Goal: Transaction & Acquisition: Purchase product/service

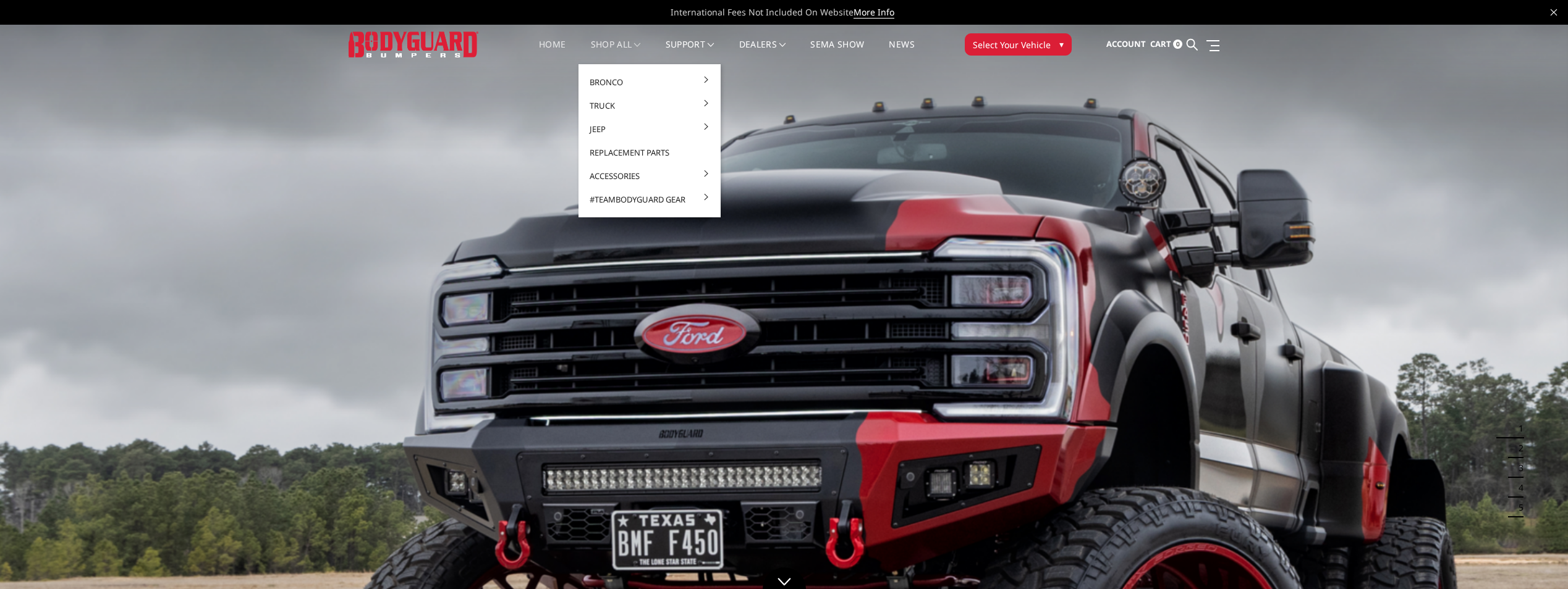
click at [627, 43] on link "shop all" at bounding box center [616, 52] width 50 height 24
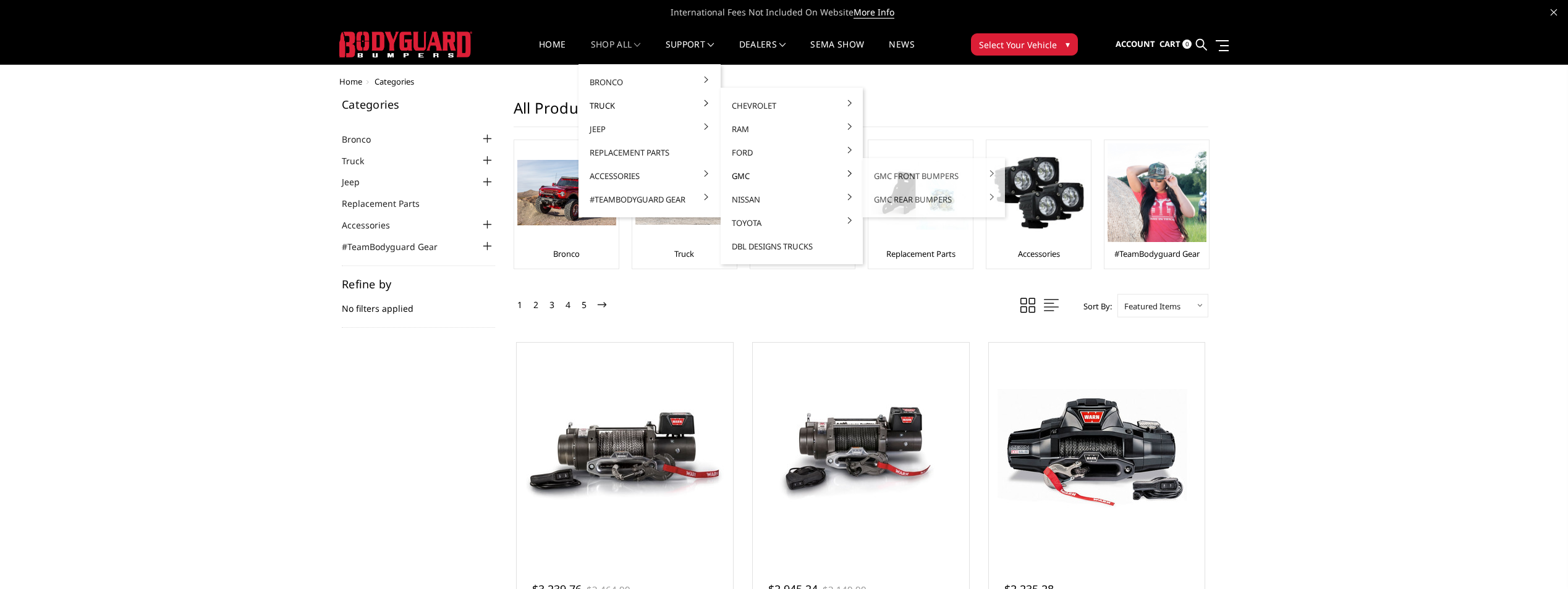
click at [738, 181] on link "GMC" at bounding box center [791, 176] width 132 height 24
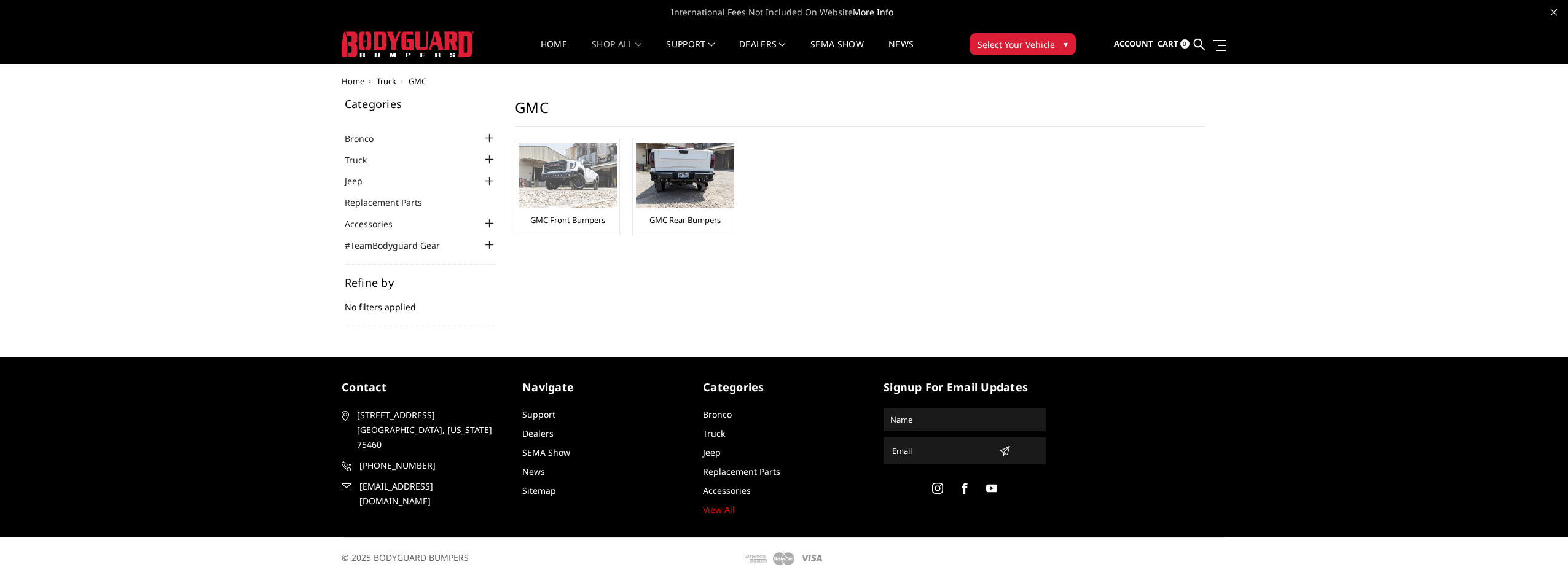
click at [581, 211] on div "GMC Front Bumpers" at bounding box center [567, 187] width 98 height 89
click at [562, 215] on link "GMC Front Bumpers" at bounding box center [568, 220] width 75 height 11
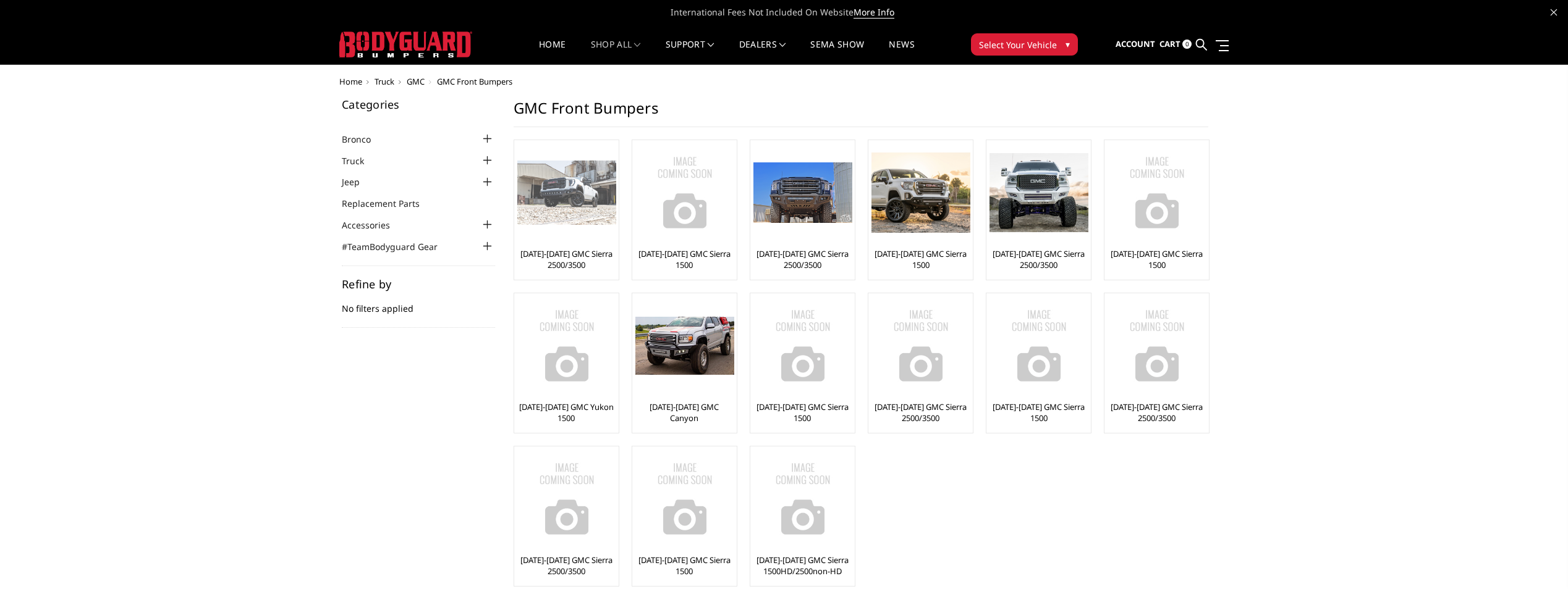
click at [569, 209] on img at bounding box center [567, 193] width 99 height 65
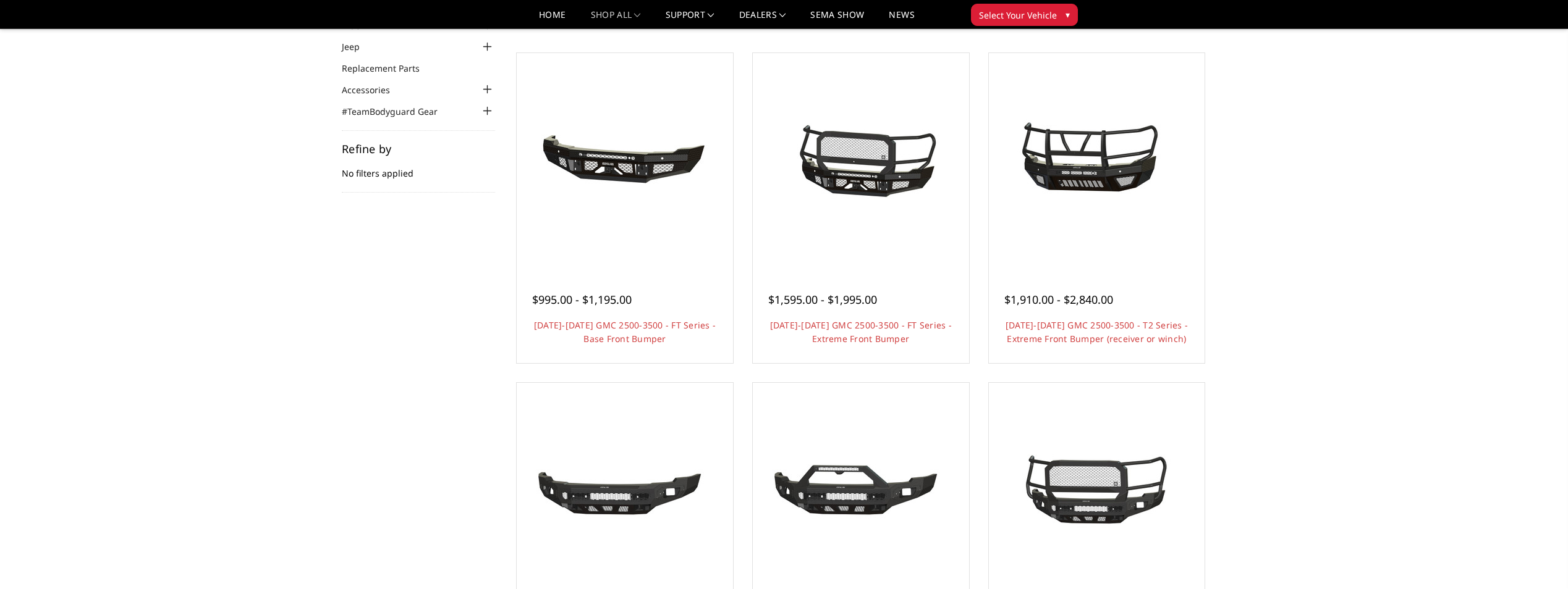
scroll to position [62, 0]
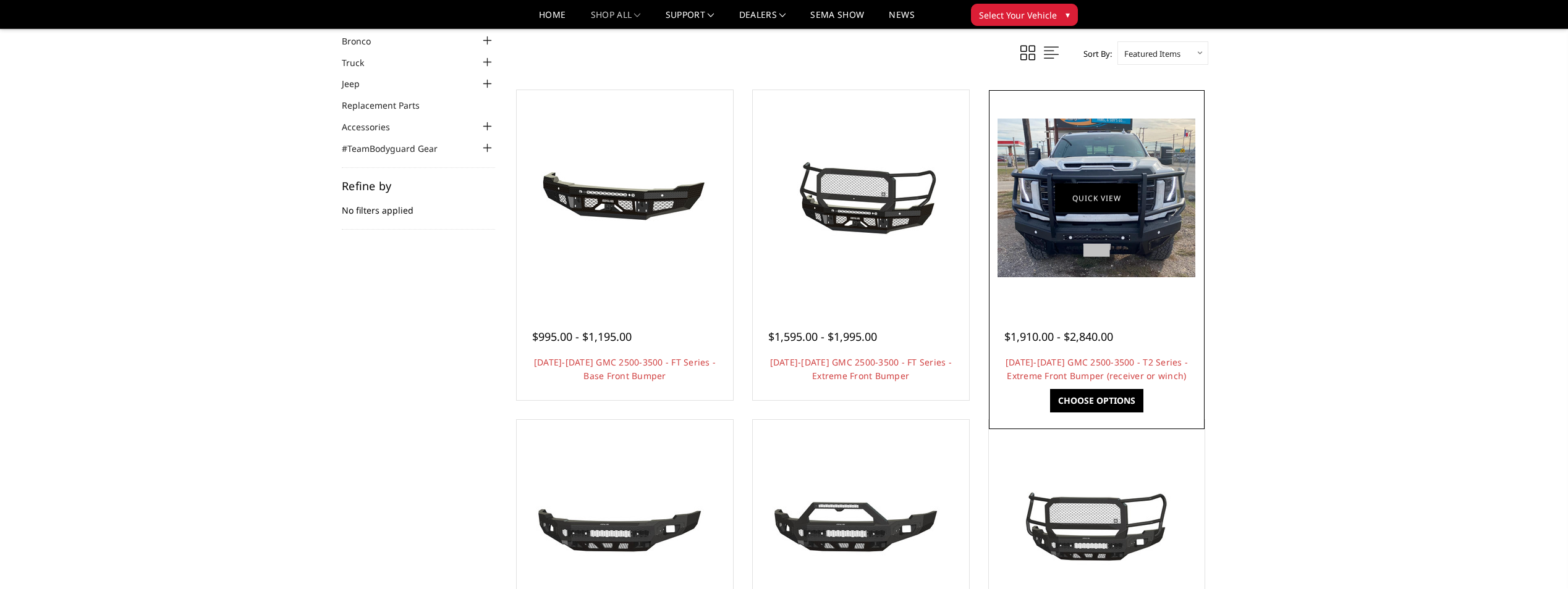
click at [1108, 193] on link "Quick view" at bounding box center [1097, 198] width 83 height 29
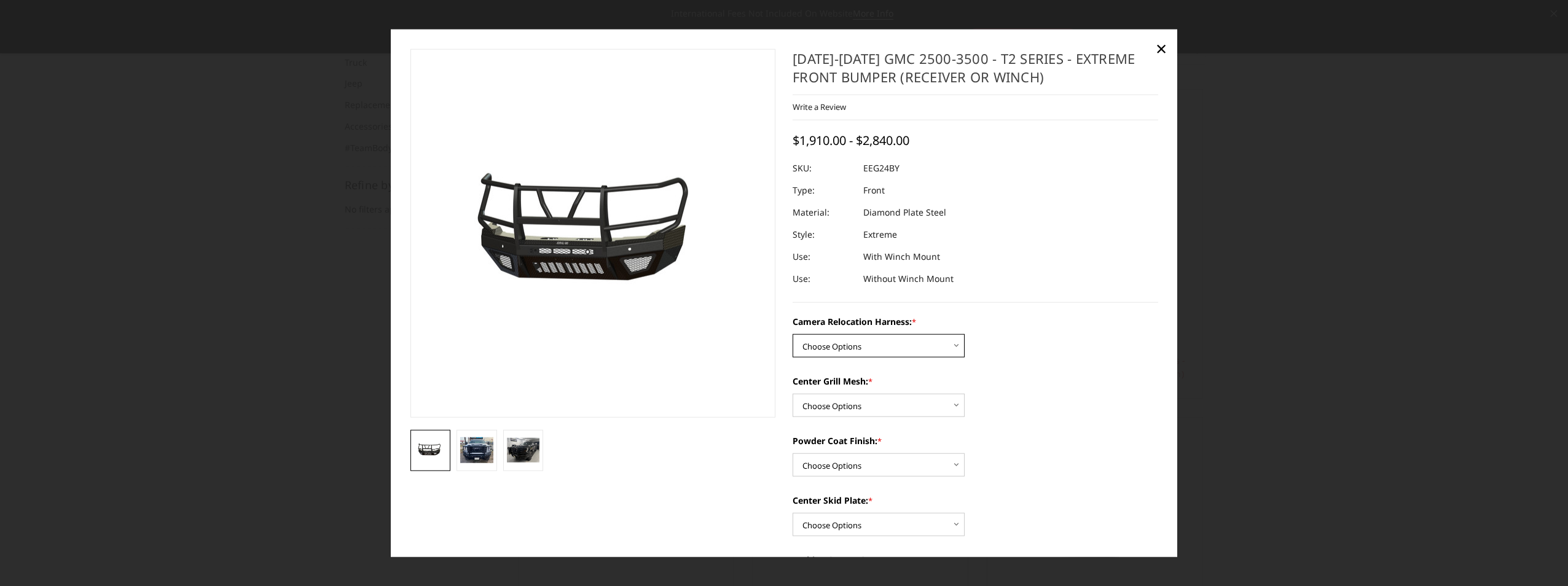
click at [920, 345] on select "Choose Options Without camera harness With camera harness" at bounding box center [879, 346] width 172 height 24
click at [1160, 47] on span "×" at bounding box center [1161, 48] width 11 height 26
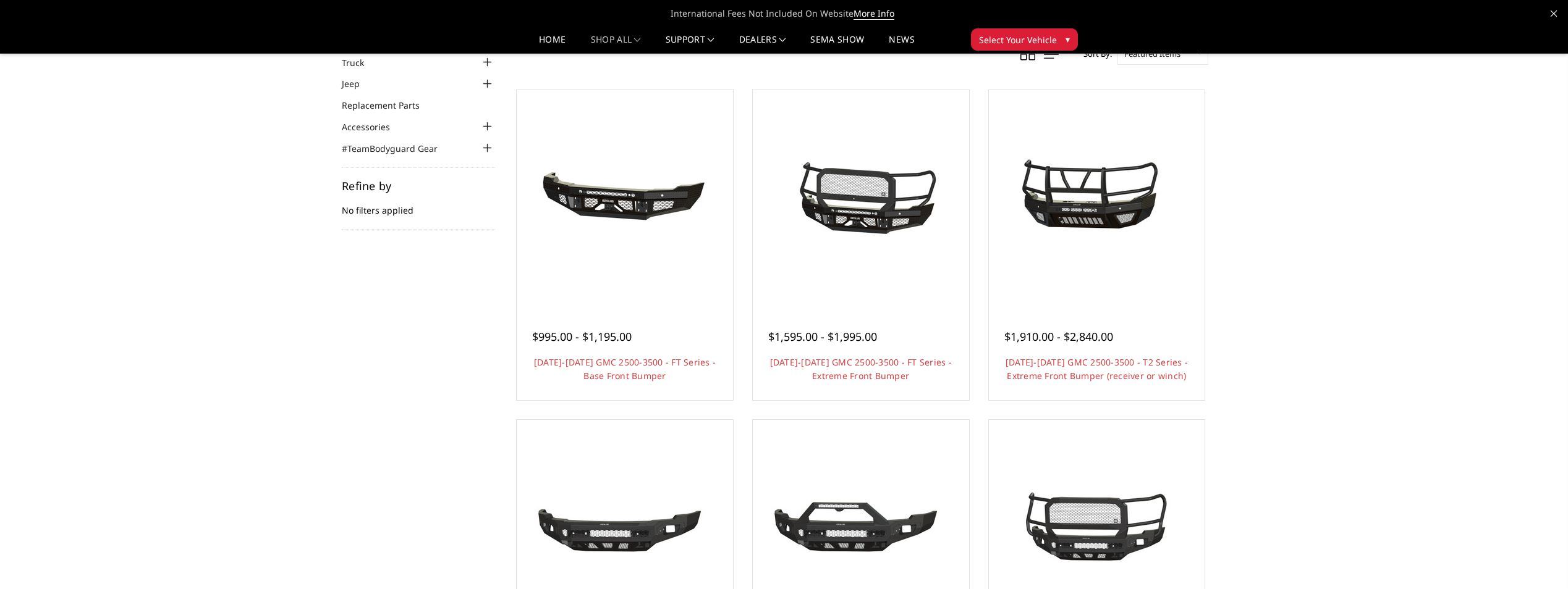
scroll to position [0, 0]
